Goal: Task Accomplishment & Management: Complete application form

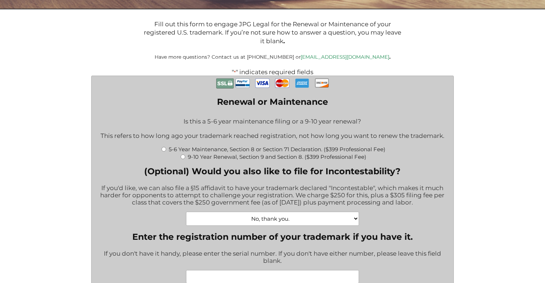
scroll to position [135, 0]
click at [181, 156] on input "9-10 Year Renewal, Section 9 and Section 8. ($399 Professional Fee)" at bounding box center [183, 157] width 5 height 5
radio input "true"
type input "$1,064.00"
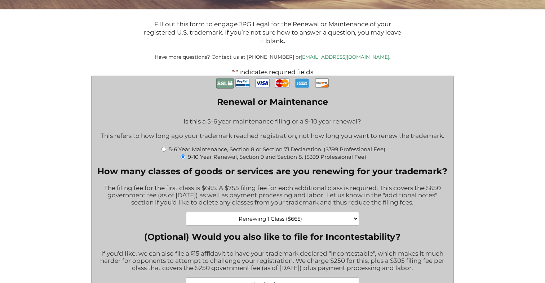
click at [163, 147] on input "5-6 Year Maintenance, Section 8 or Section 71 Declaration. ($399 Professional F…" at bounding box center [164, 149] width 5 height 5
radio input "true"
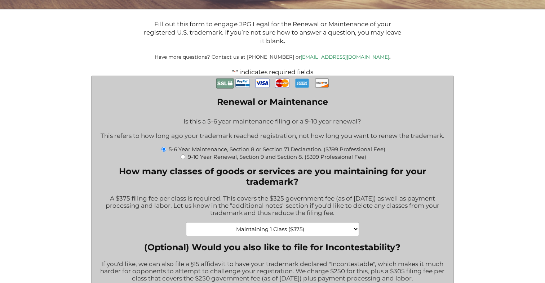
type input "$774.00"
click at [182, 155] on input "9-10 Year Renewal, Section 9 and Section 8. ($399 Professional Fee)" at bounding box center [183, 157] width 5 height 5
radio input "true"
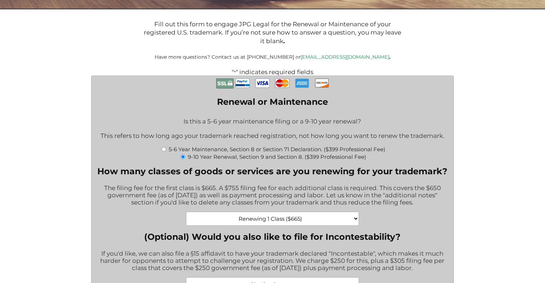
type input "$1,064.00"
click at [163, 147] on input "5-6 Year Maintenance, Section 8 or Section 71 Declaration. ($399 Professional F…" at bounding box center [164, 149] width 5 height 5
radio input "true"
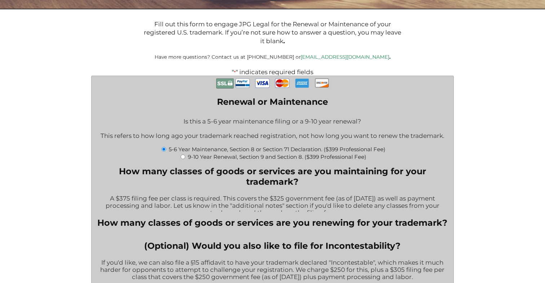
type input "$774.00"
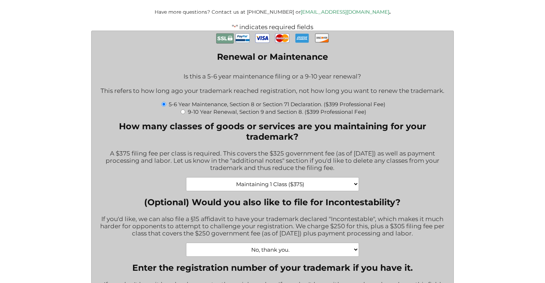
scroll to position [179, 0]
